Goal: Ask a question: Seek information or help from site administrators or community

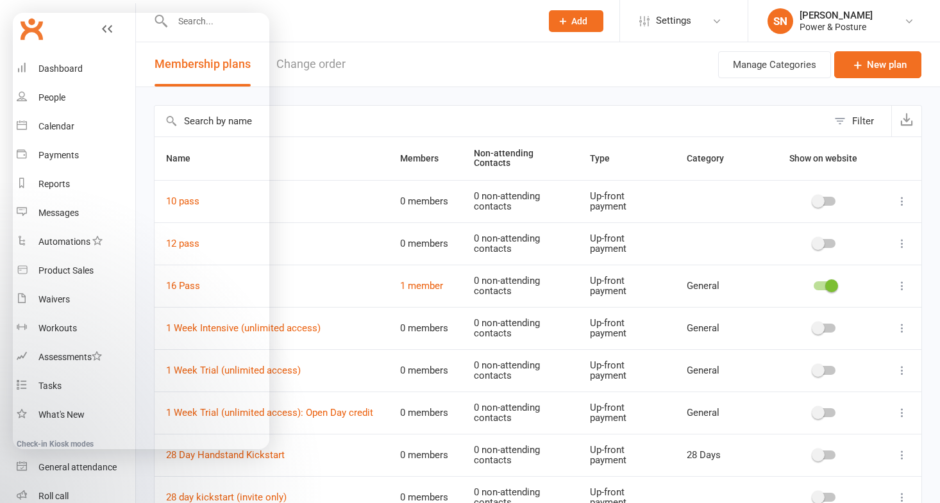
select select "100"
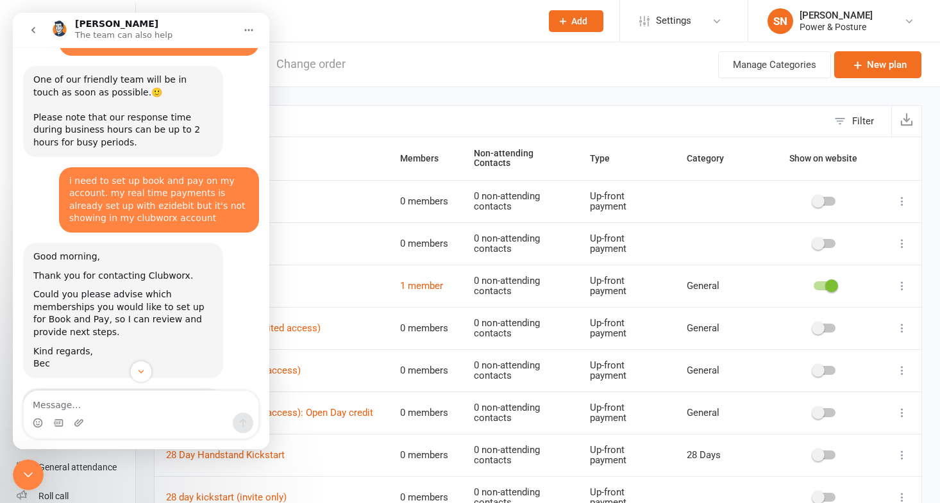
scroll to position [1327, 0]
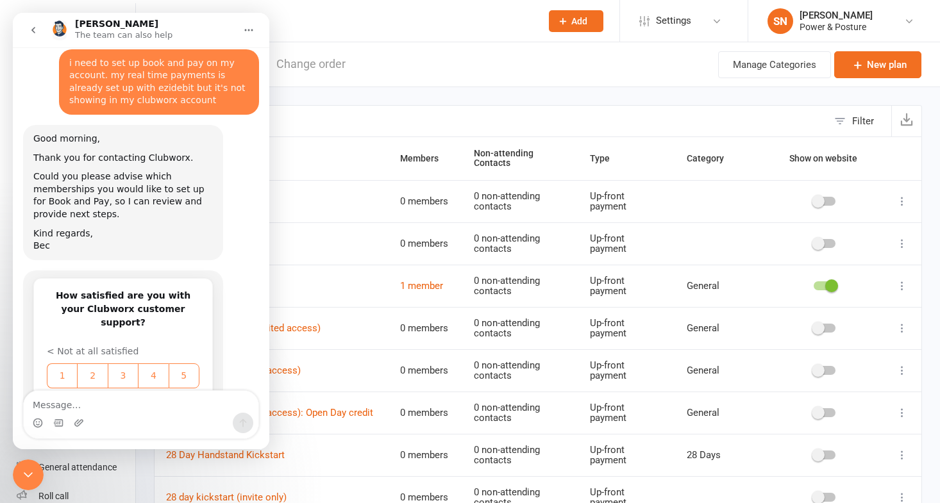
click at [101, 405] on textarea "Message…" at bounding box center [141, 402] width 235 height 22
type textarea "i just want to run an event"
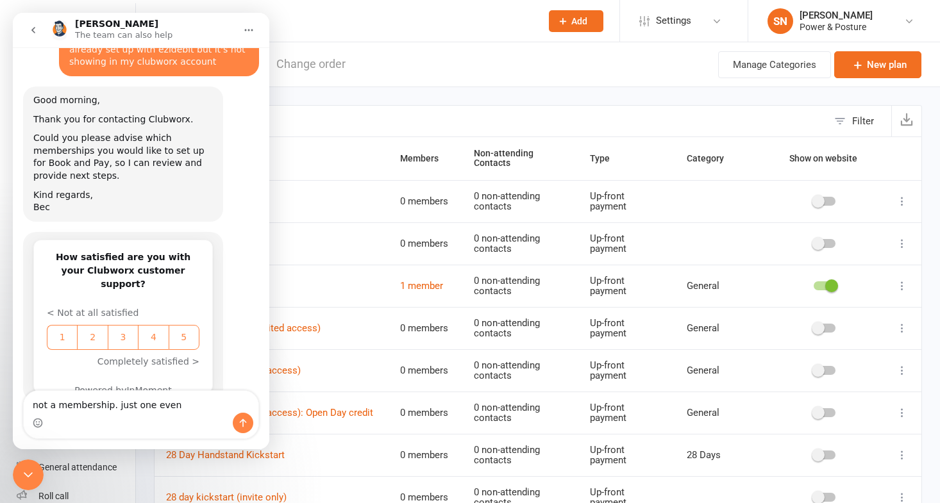
type textarea "not a membership. just one event"
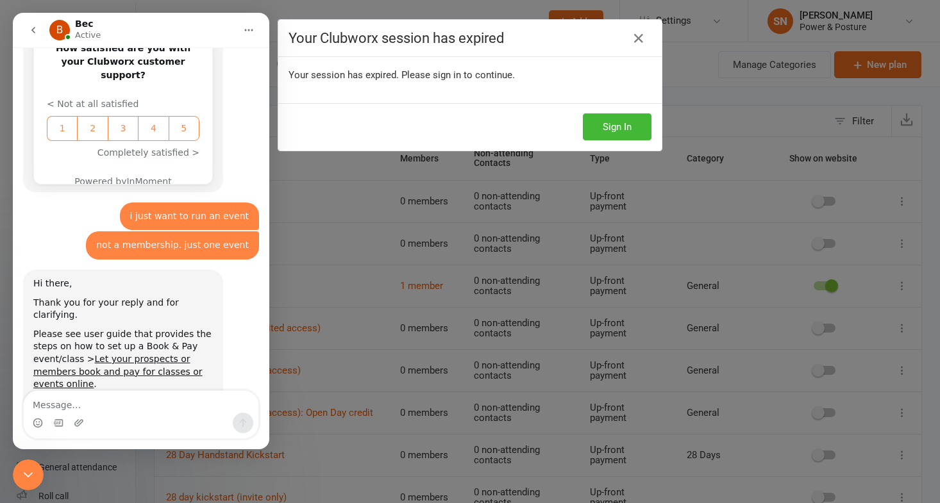
scroll to position [1584, 0]
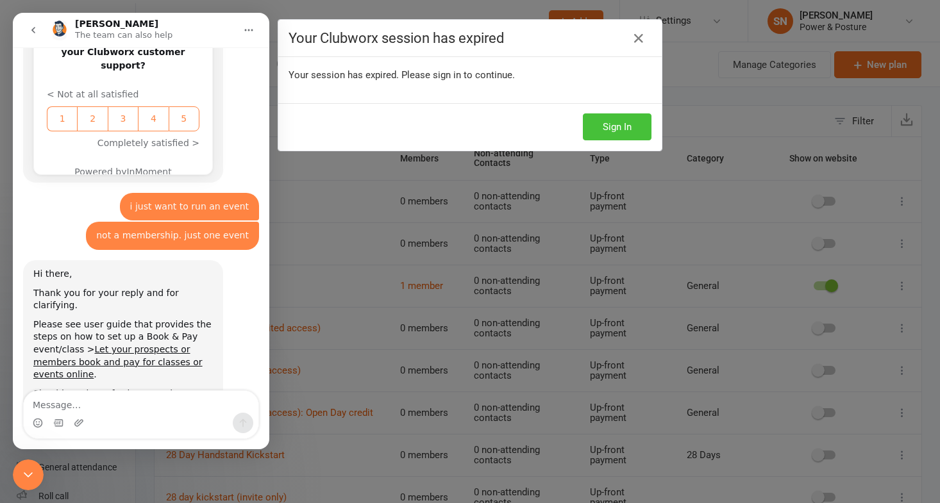
click at [614, 122] on button "Sign In" at bounding box center [617, 127] width 69 height 27
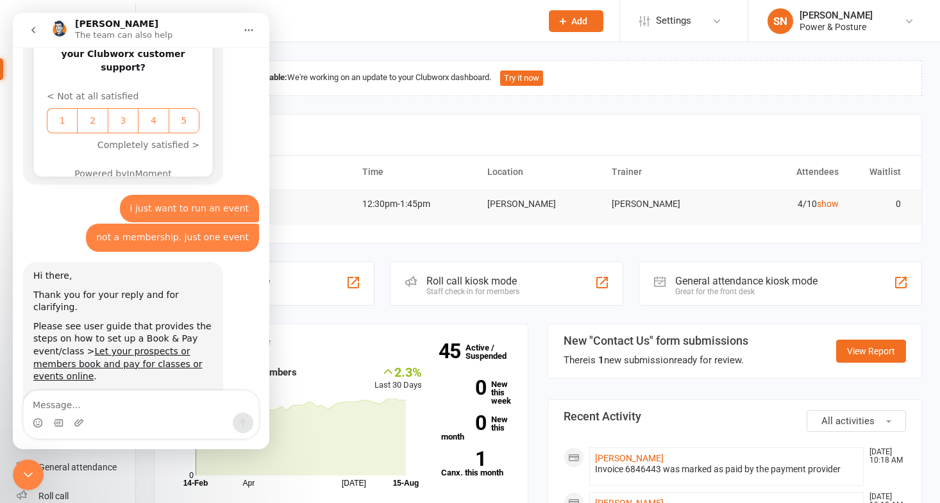
scroll to position [1584, 0]
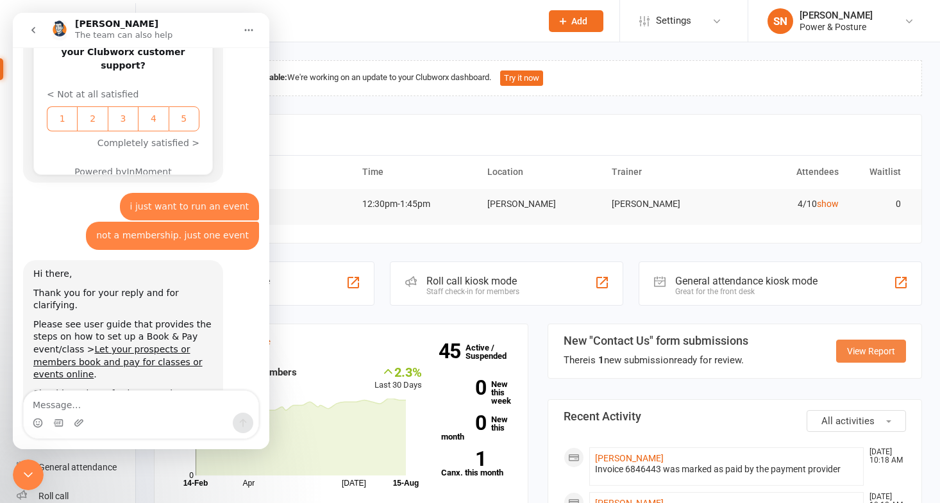
click at [866, 355] on link "View Report" at bounding box center [871, 351] width 70 height 23
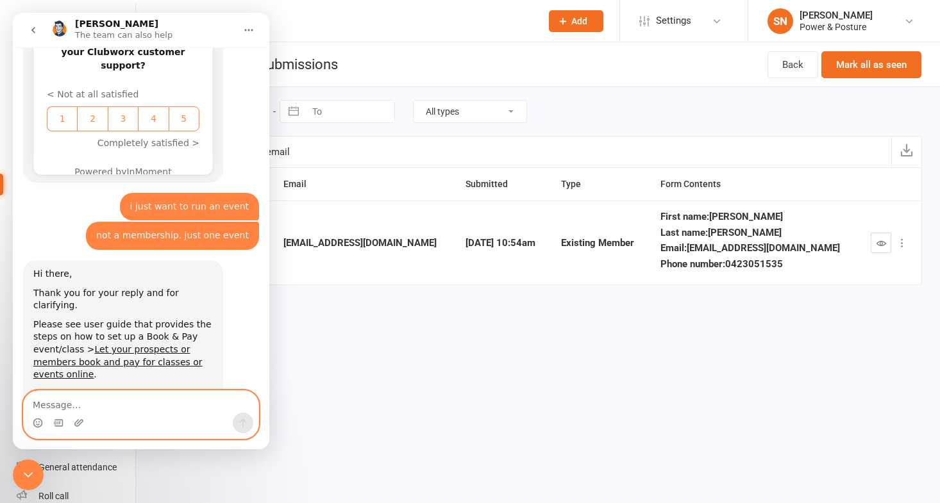
click at [172, 412] on textarea "Message…" at bounding box center [141, 402] width 235 height 22
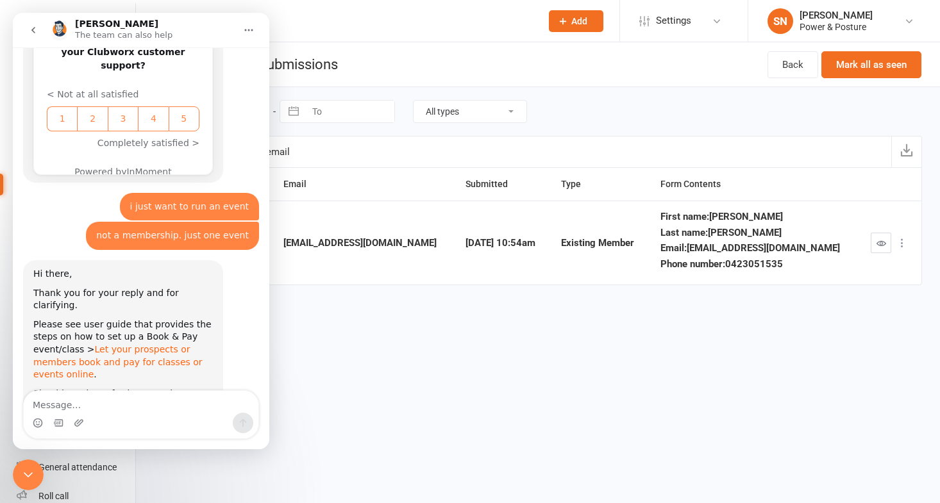
click at [149, 344] on link "Let your prospects or members book and pay for classes or events online" at bounding box center [117, 361] width 169 height 35
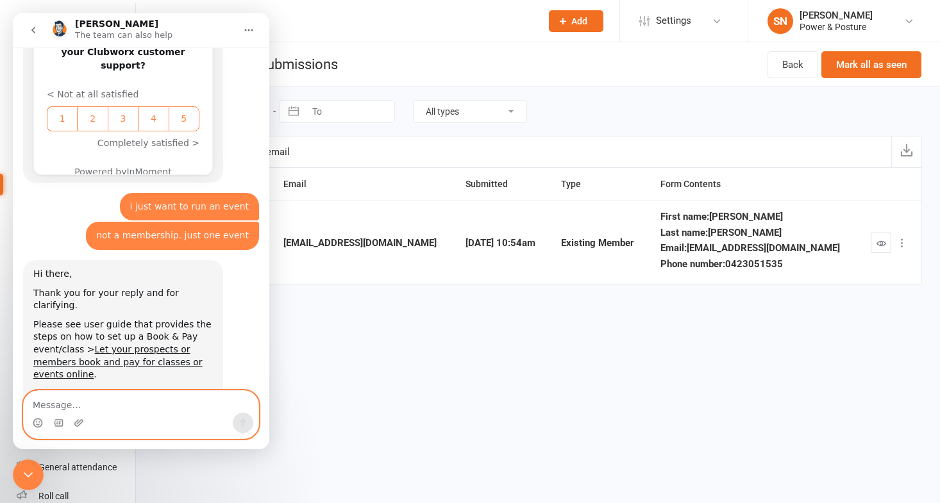
click at [101, 401] on textarea "Message…" at bounding box center [141, 402] width 235 height 22
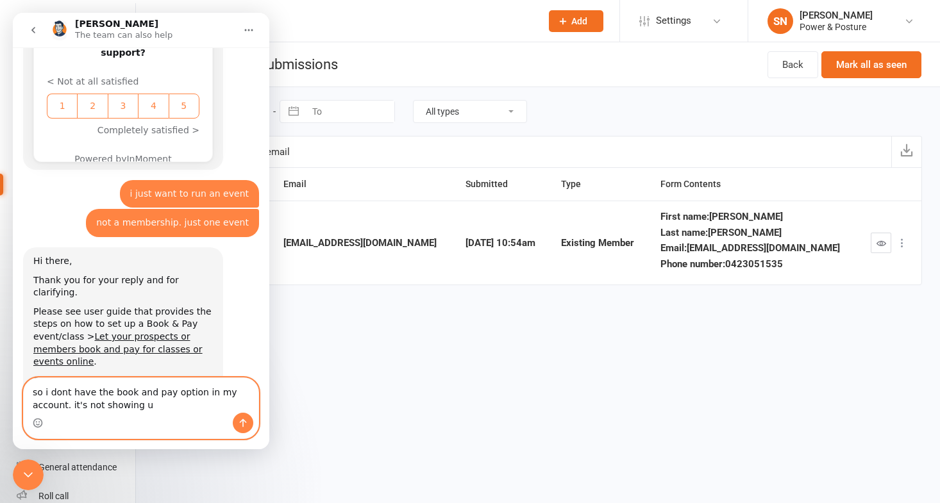
type textarea "so i dont have the book and pay option in my account. it's not showing up"
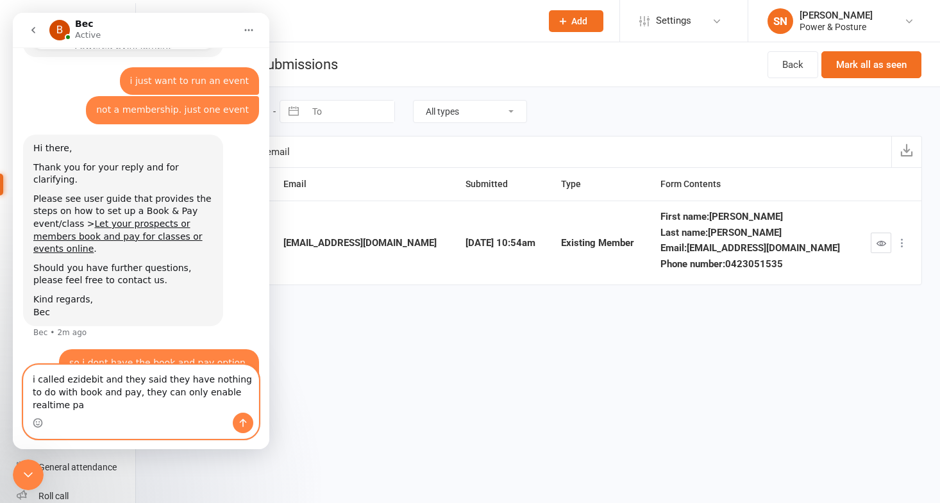
scroll to position [1710, 0]
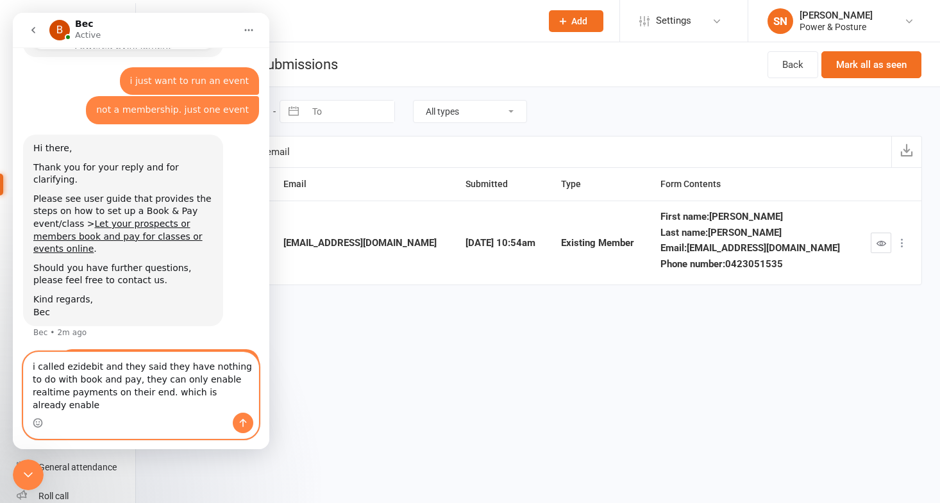
type textarea "i called ezidebit and they said they have nothing to do with book and pay, they…"
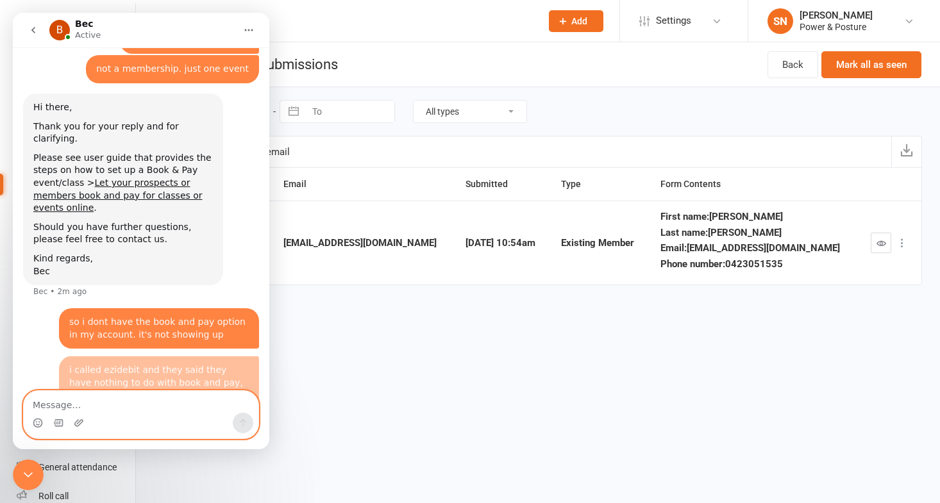
scroll to position [1751, 0]
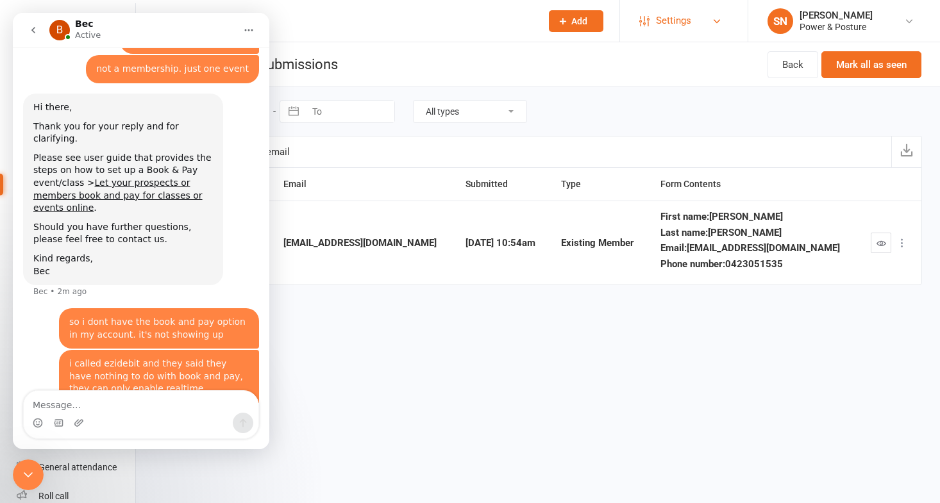
click at [671, 25] on span "Settings" at bounding box center [673, 20] width 35 height 29
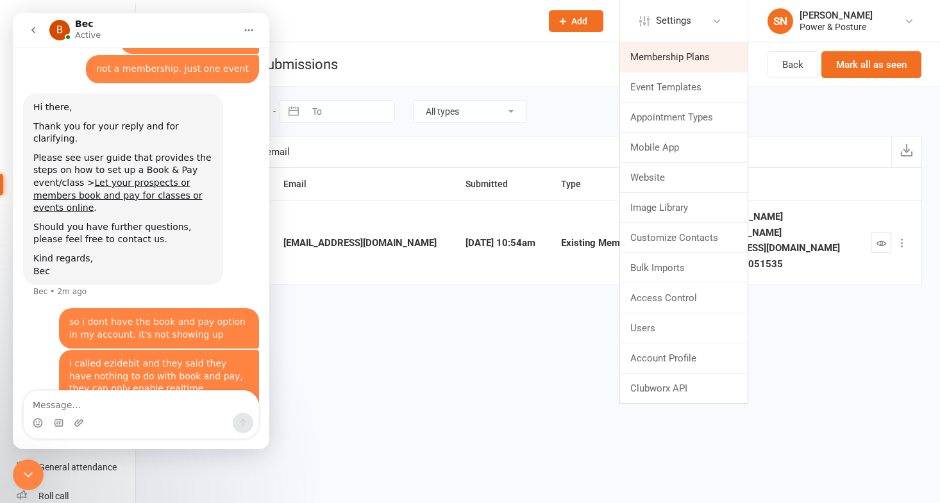
click at [663, 52] on link "Membership Plans" at bounding box center [684, 56] width 128 height 29
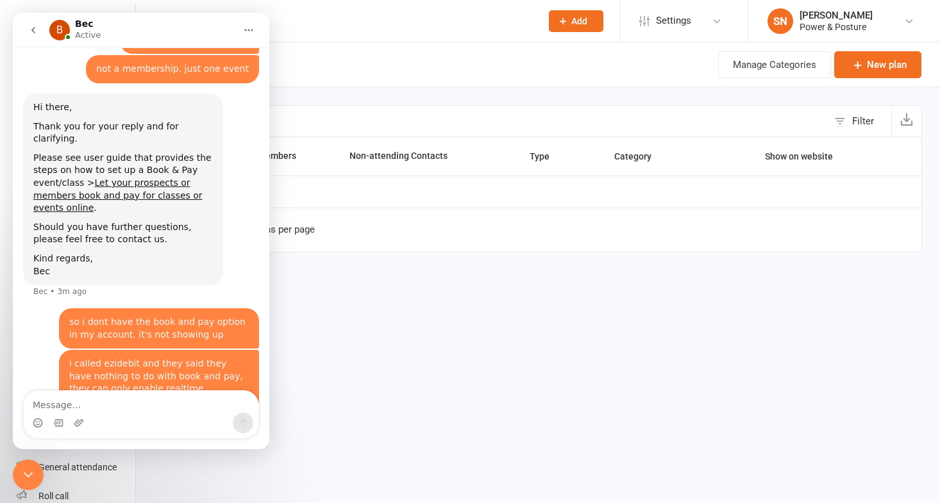
select select "100"
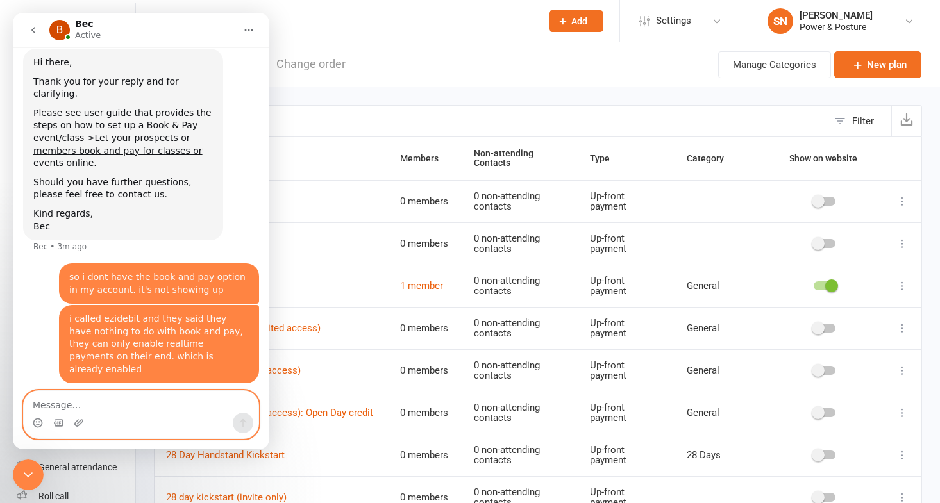
click at [115, 400] on textarea "Message…" at bounding box center [141, 402] width 235 height 22
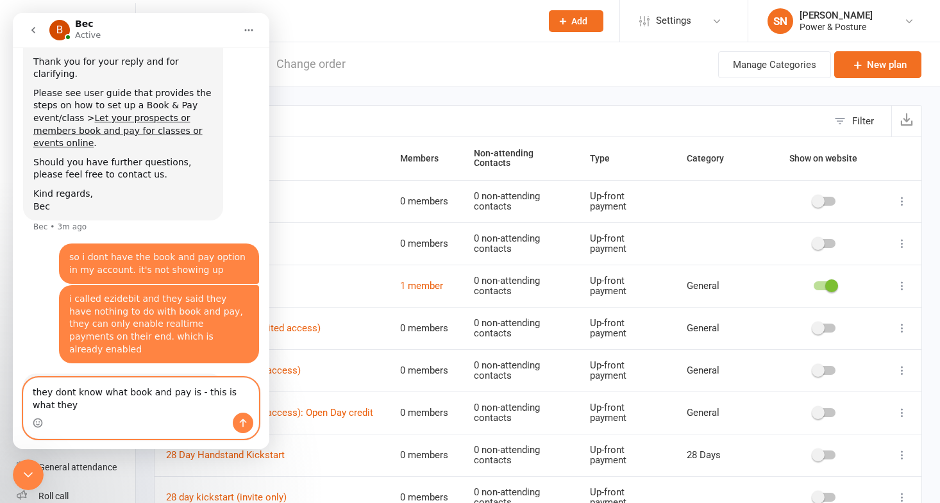
scroll to position [1828, 0]
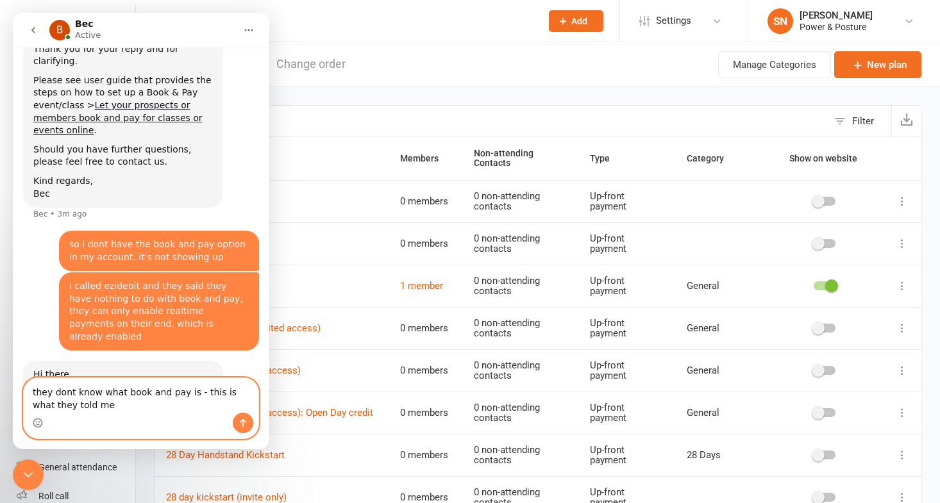
type textarea "they dont know what book and pay is - this is what they told me"
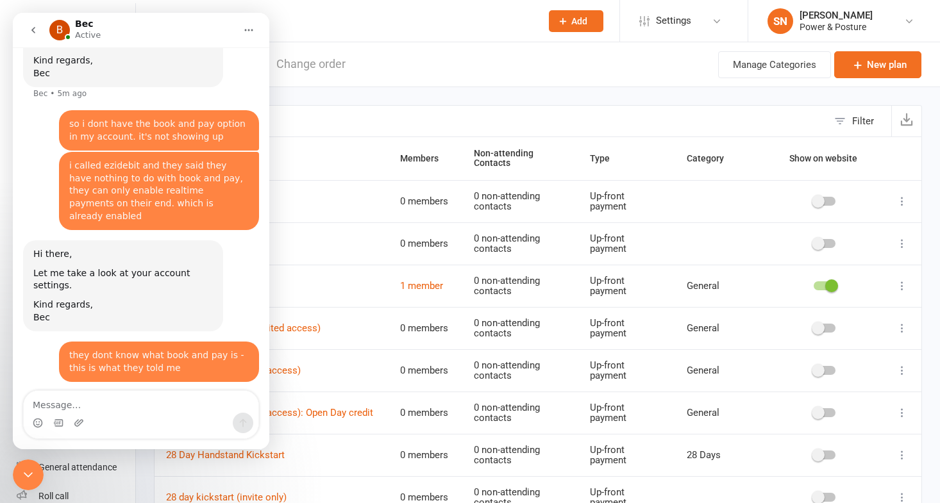
scroll to position [0, 0]
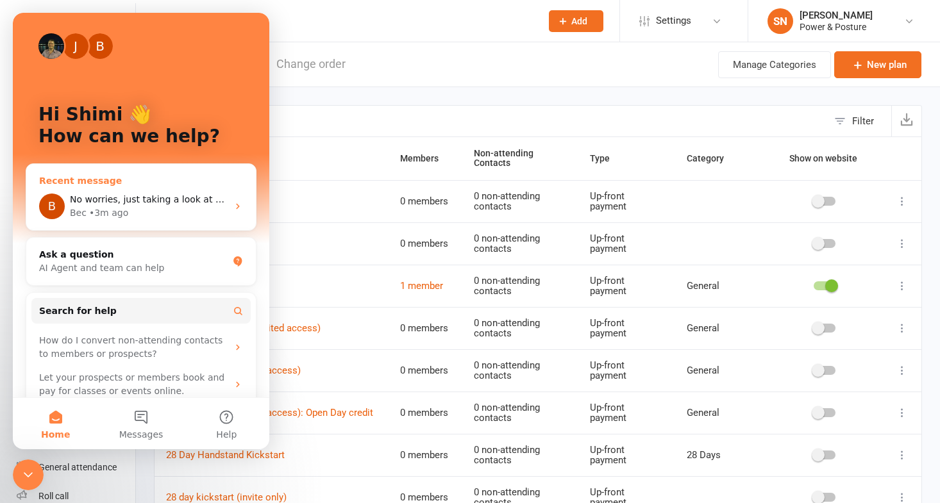
click at [150, 176] on div "Recent message" at bounding box center [141, 180] width 204 height 13
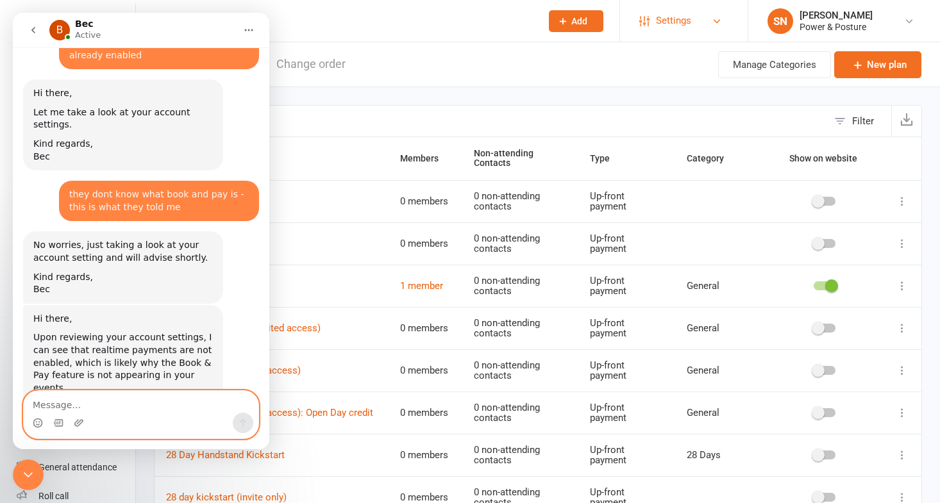
scroll to position [2098, 0]
